Goal: Task Accomplishment & Management: Use online tool/utility

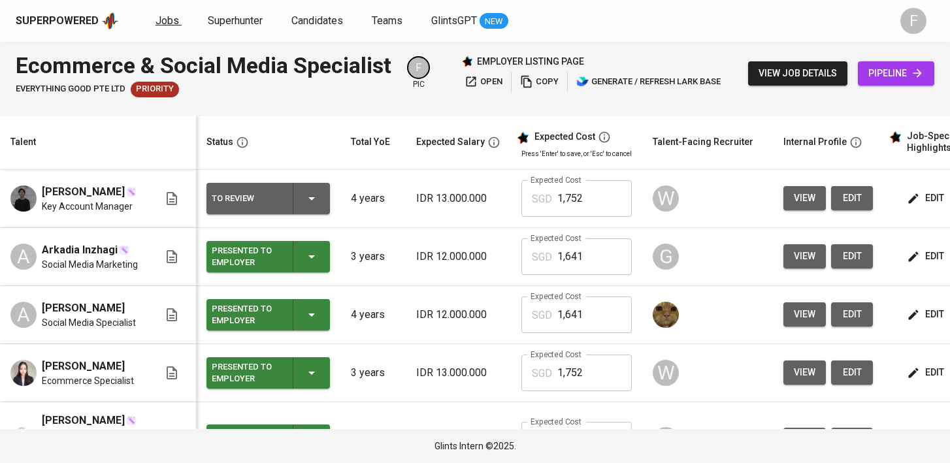
scroll to position [179, 0]
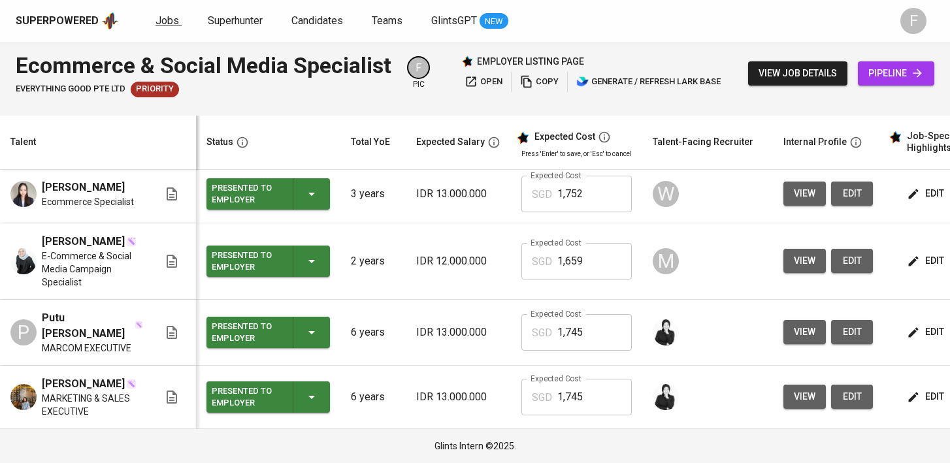
click at [164, 29] on div "Superpowered Jobs Superhunter Candidates Teams GlintsGPT NEW" at bounding box center [454, 21] width 877 height 20
click at [163, 18] on span "Jobs" at bounding box center [168, 20] width 24 height 12
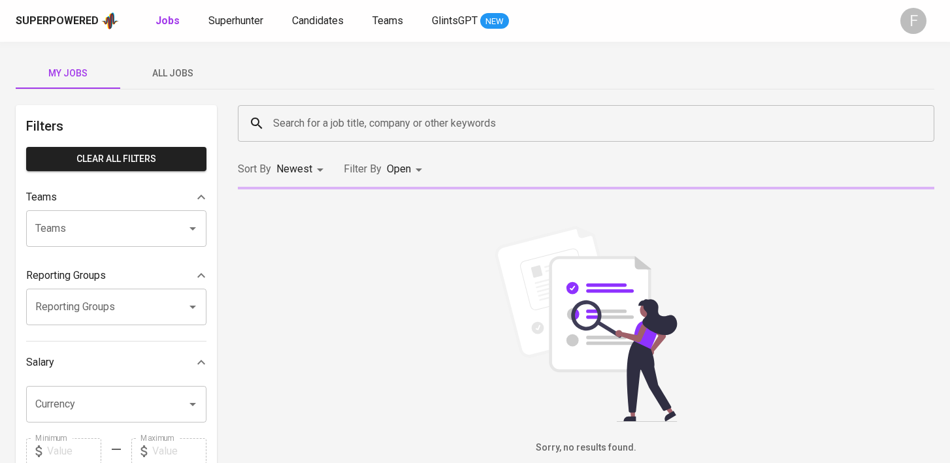
click at [353, 127] on input "Search for a job title, company or other keywords" at bounding box center [589, 123] width 639 height 25
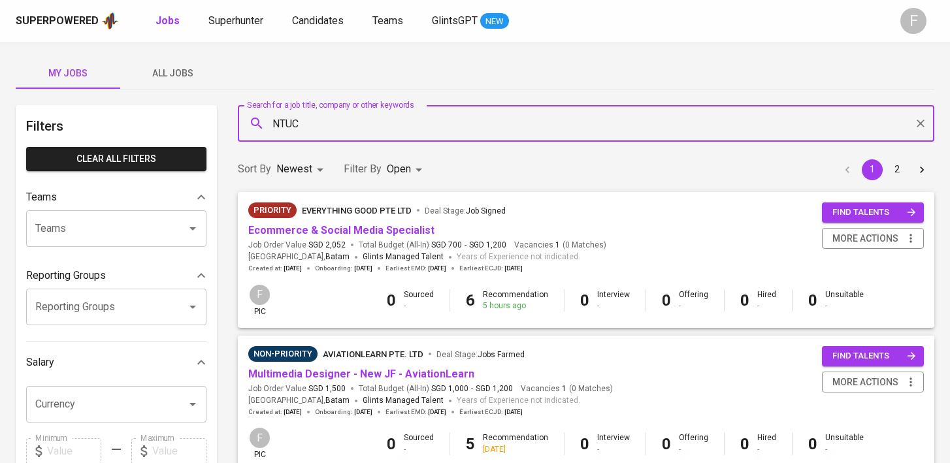
type input "NTUC"
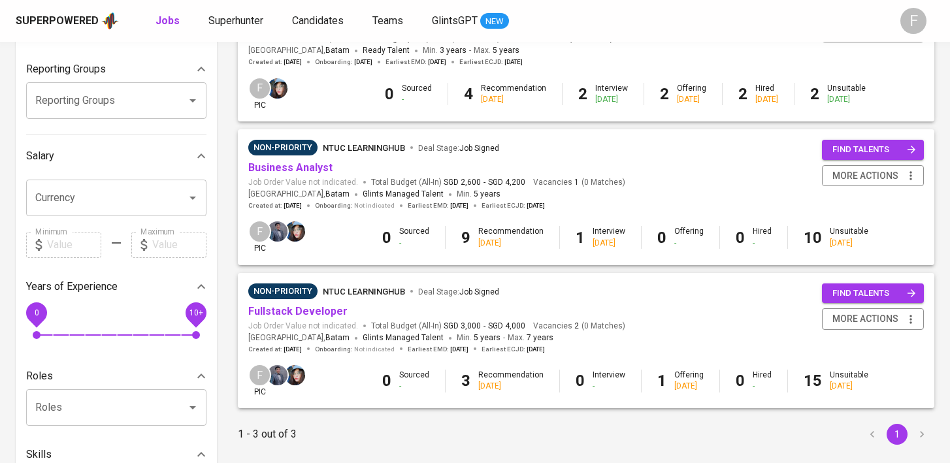
scroll to position [209, 0]
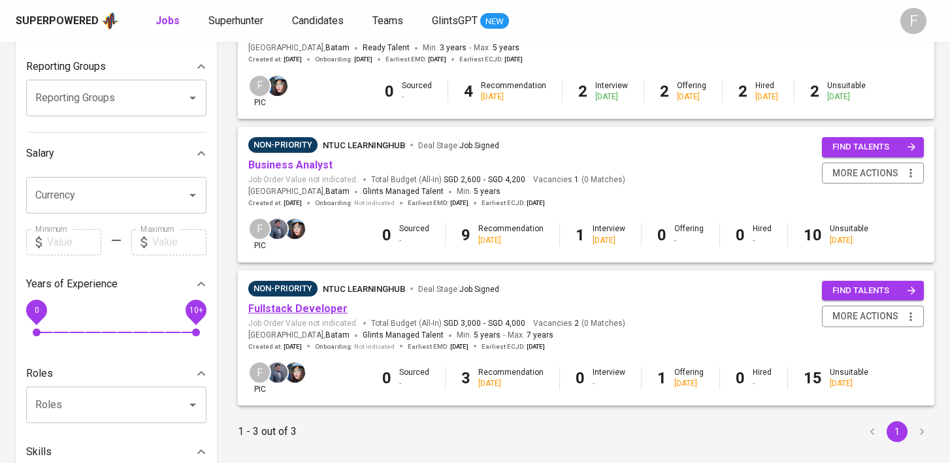
click at [286, 312] on link "Fullstack Developer" at bounding box center [297, 309] width 99 height 12
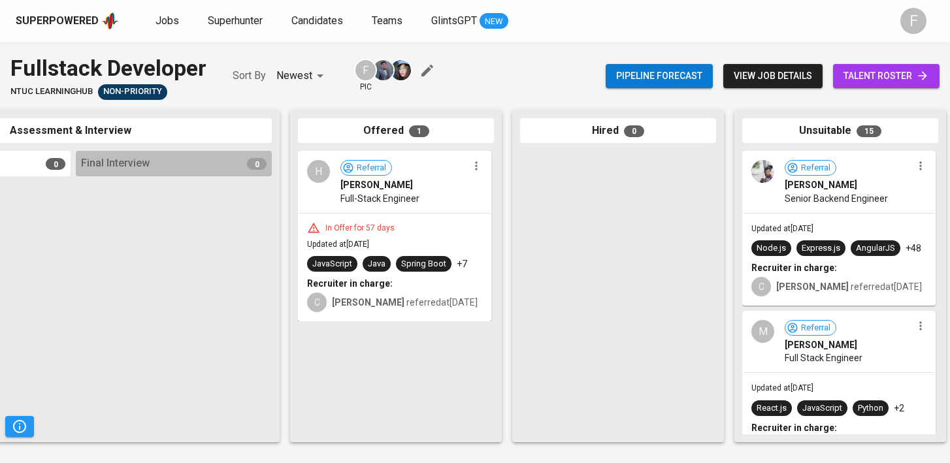
scroll to position [0, 587]
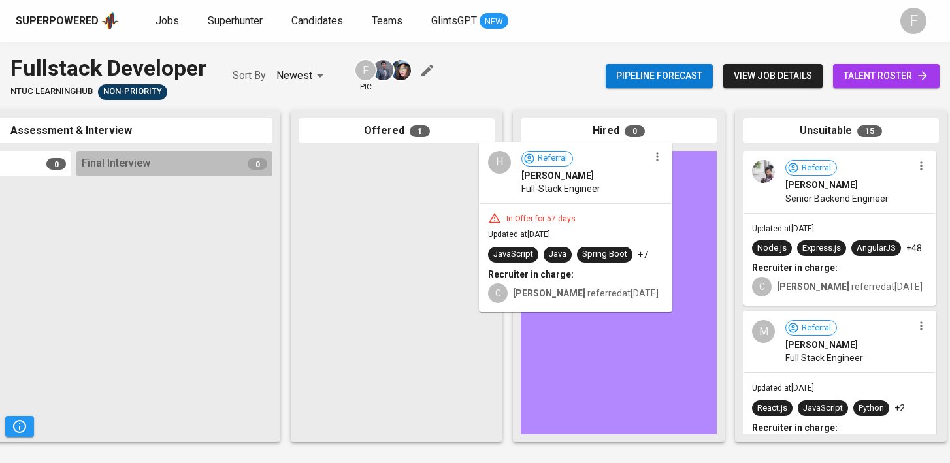
drag, startPoint x: 380, startPoint y: 216, endPoint x: 615, endPoint y: 202, distance: 235.6
